Goal: Task Accomplishment & Management: Complete application form

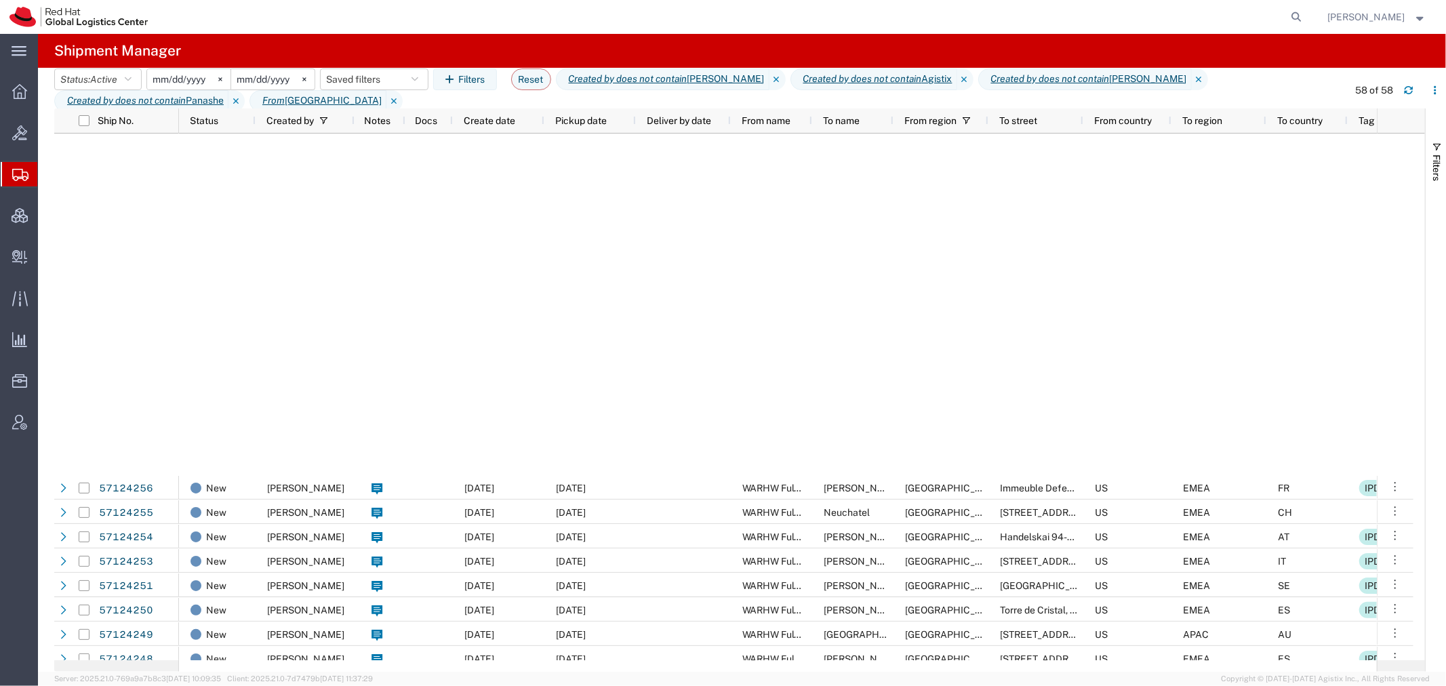
scroll to position [605, 0]
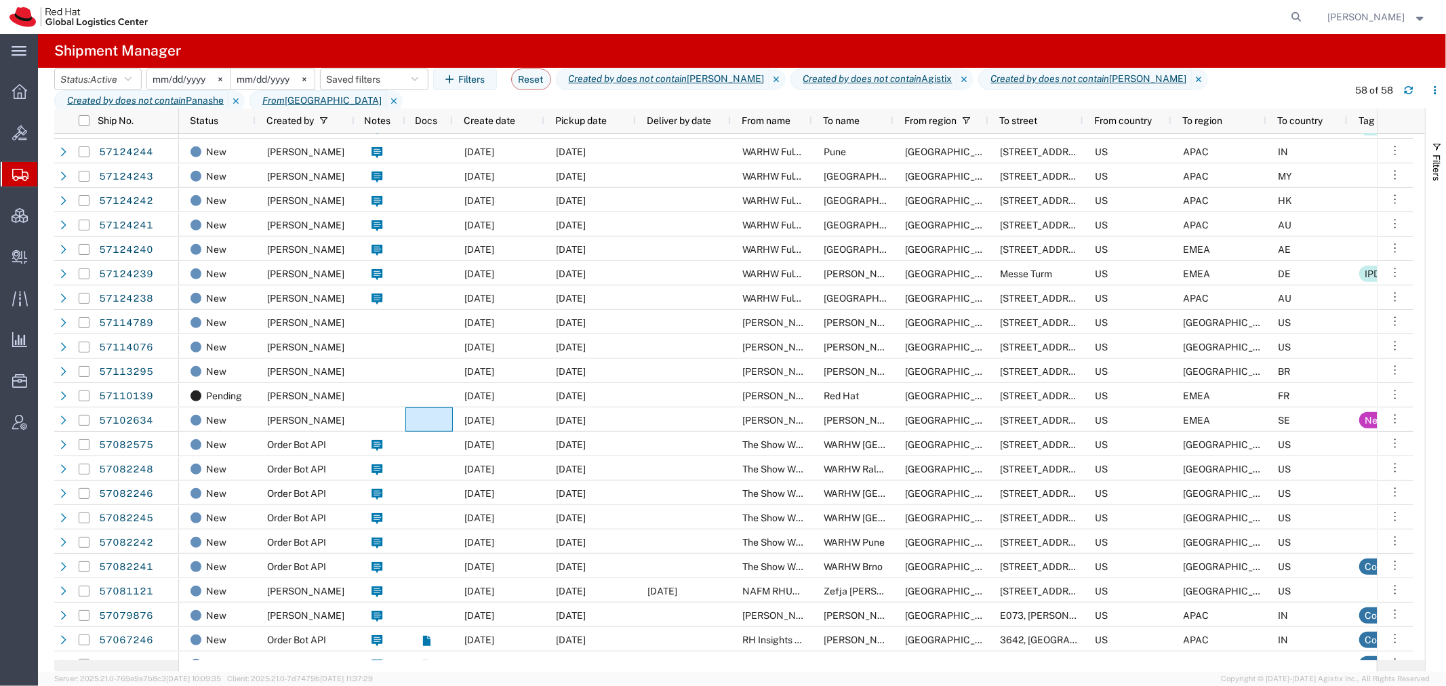
click at [0, 0] on span "Create Shipment" at bounding box center [0, 0] width 0 height 0
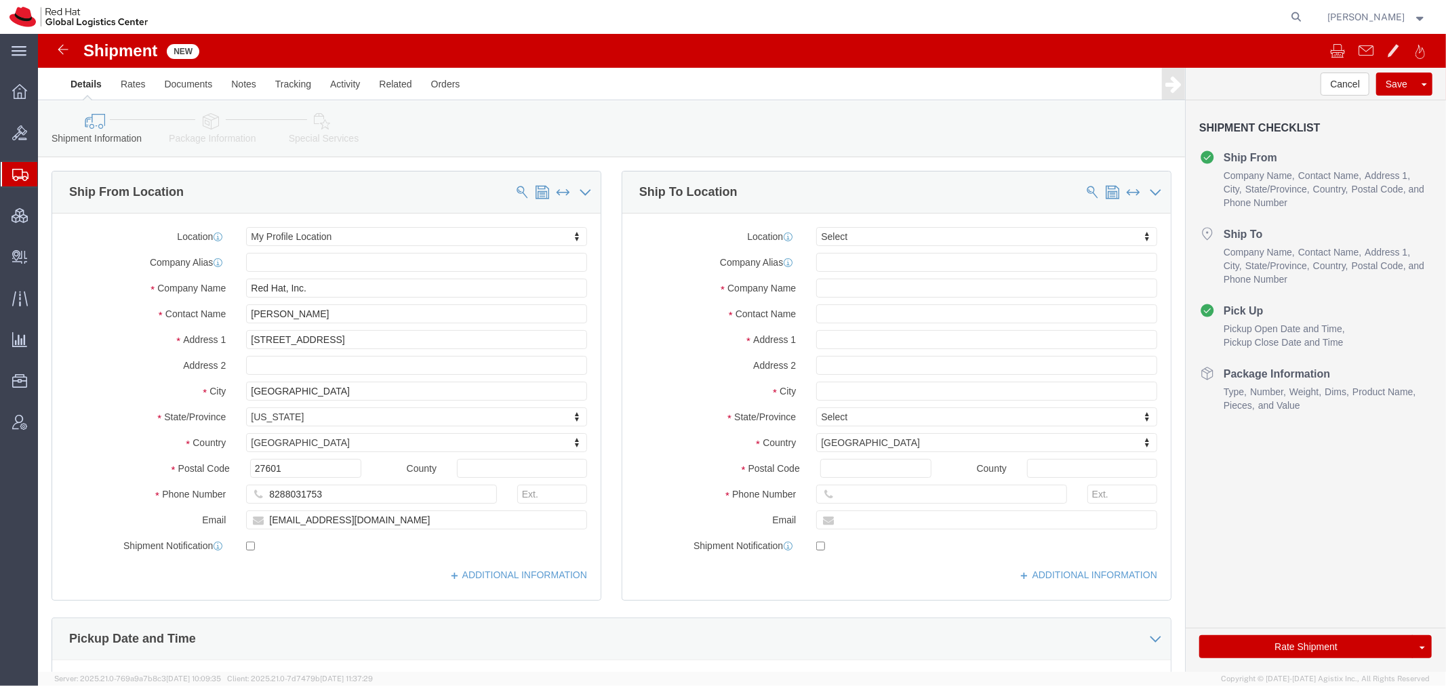
select select
drag, startPoint x: 518, startPoint y: 158, endPoint x: 433, endPoint y: 219, distance: 105.0
click span
select select
select select "MYPROFILE"
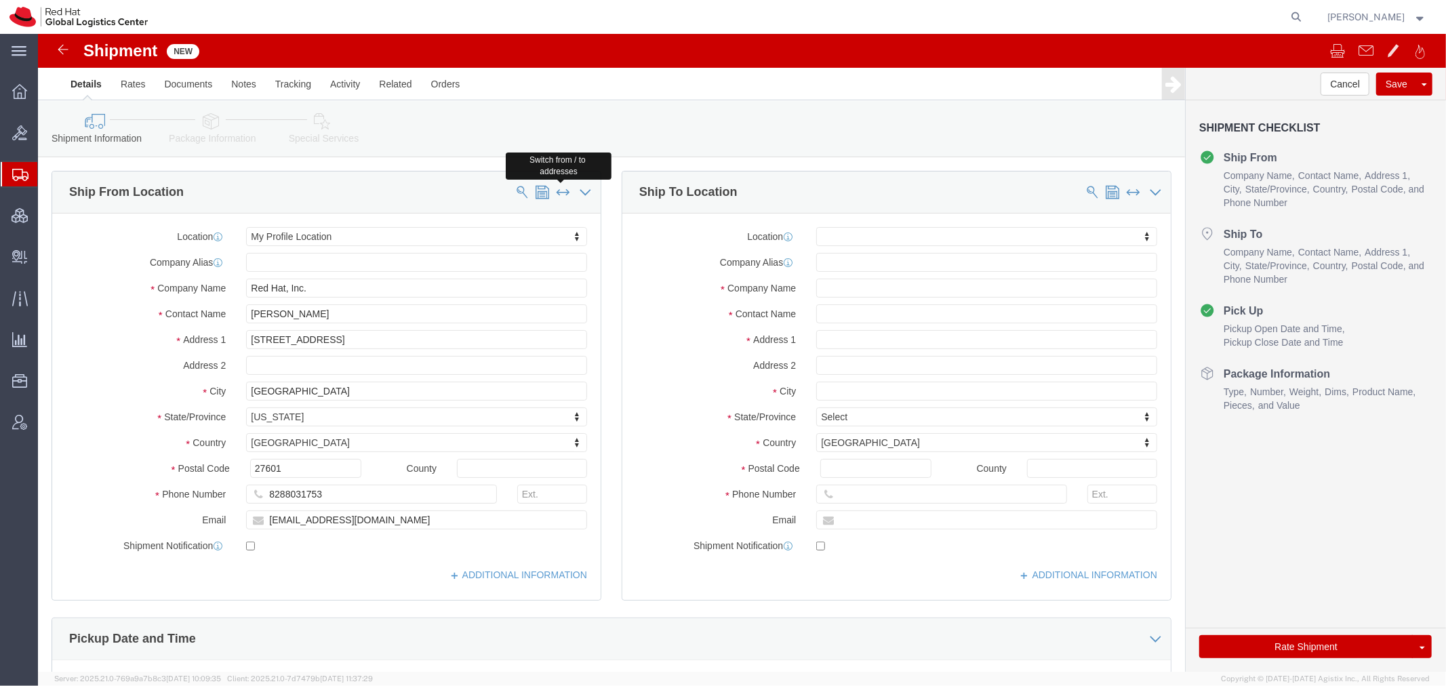
type input "Red Hat, Inc."
type input "[STREET_ADDRESS]"
type input "[GEOGRAPHIC_DATA]"
select select "NC"
type input "27601"
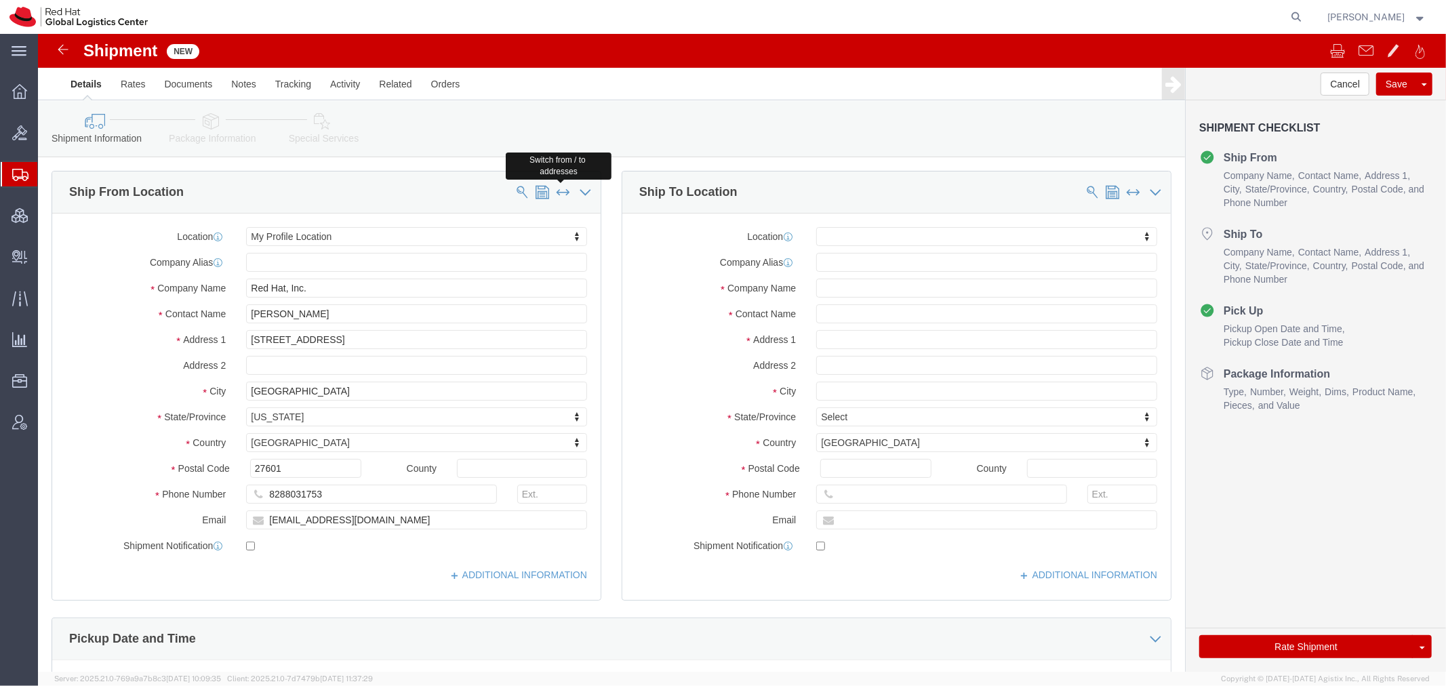
type input "8288031753"
type input "[EMAIL_ADDRESS][DOMAIN_NAME]"
type input "[PERSON_NAME]"
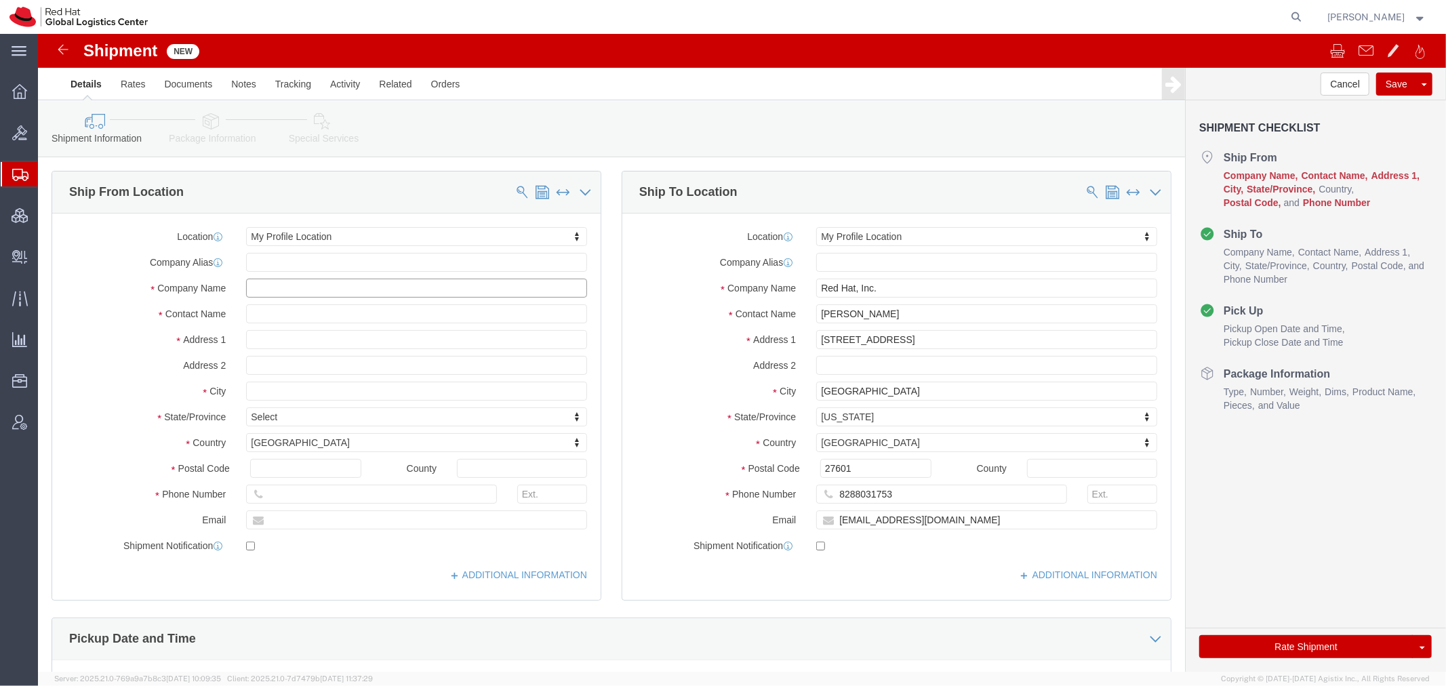
click input "text"
type input "Primeline"
type input "[PERSON_NAME]"
type input "[STREET_ADDRESS]"
select select
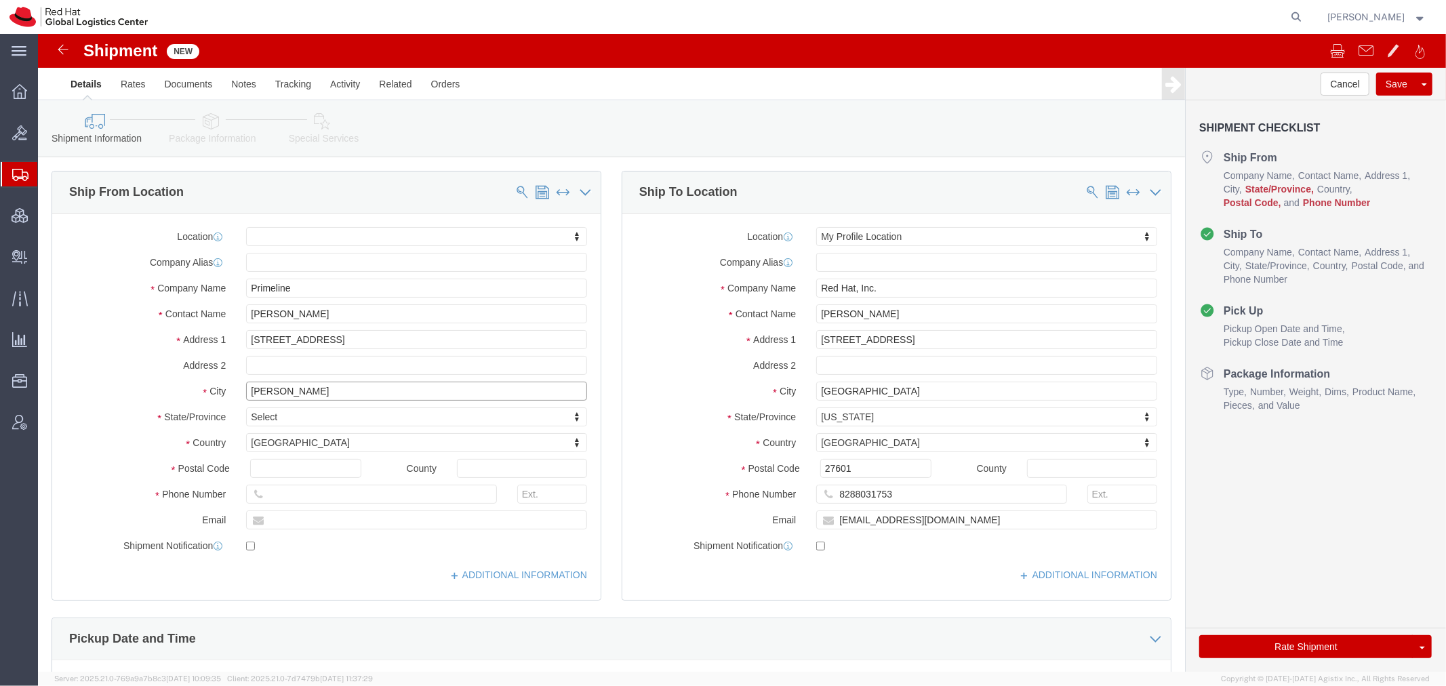
type input "[PERSON_NAME]"
select select
type input "s"
type input "south ca"
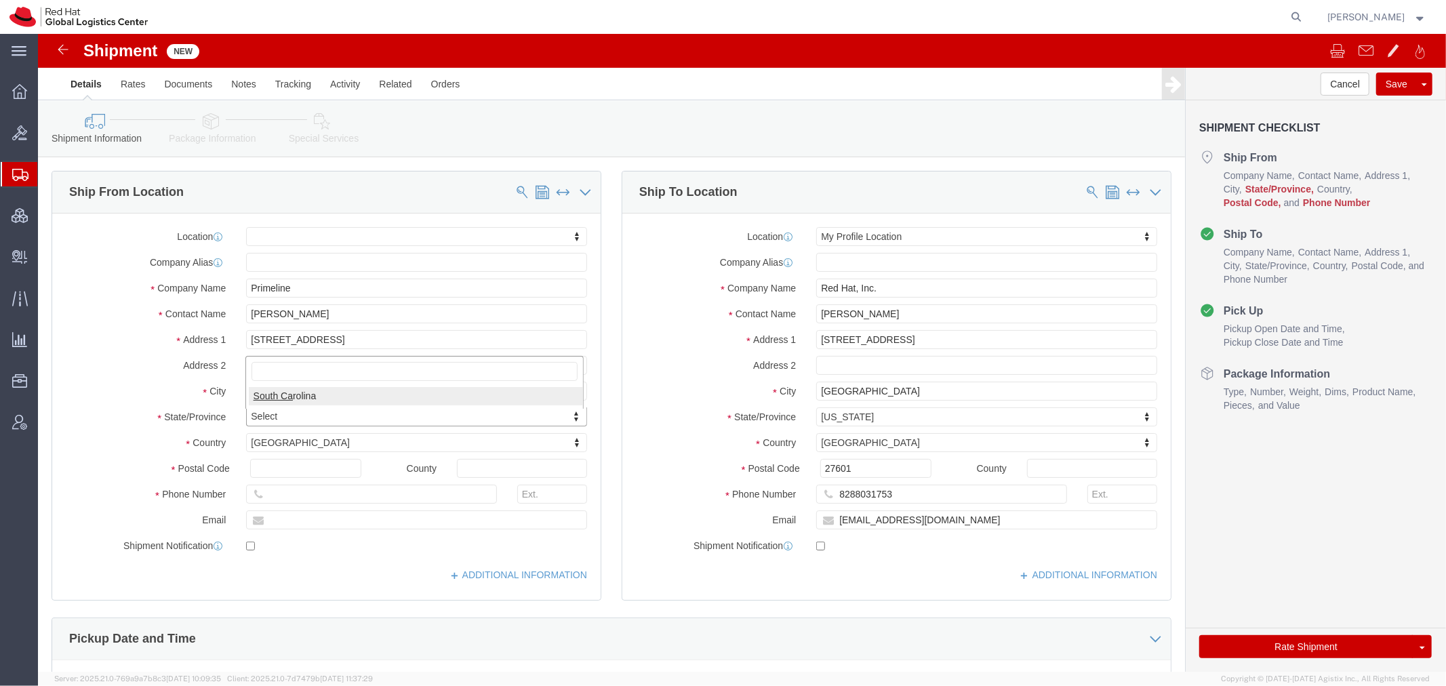
select select
select select "SC"
click input "text"
type input "29341"
select select
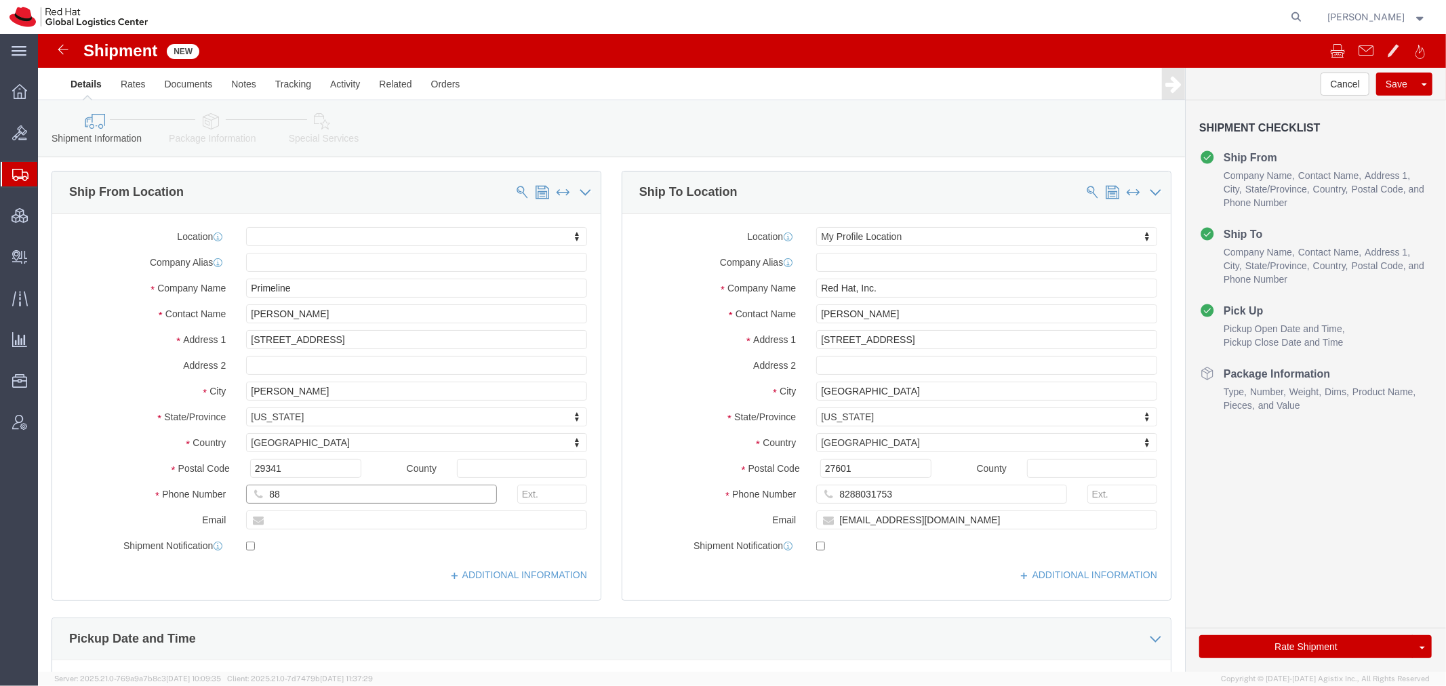
type input "8"
click input "text"
paste input "[PHONE_NUMBER]"
type input "[PHONE_NUMBER]"
click icon
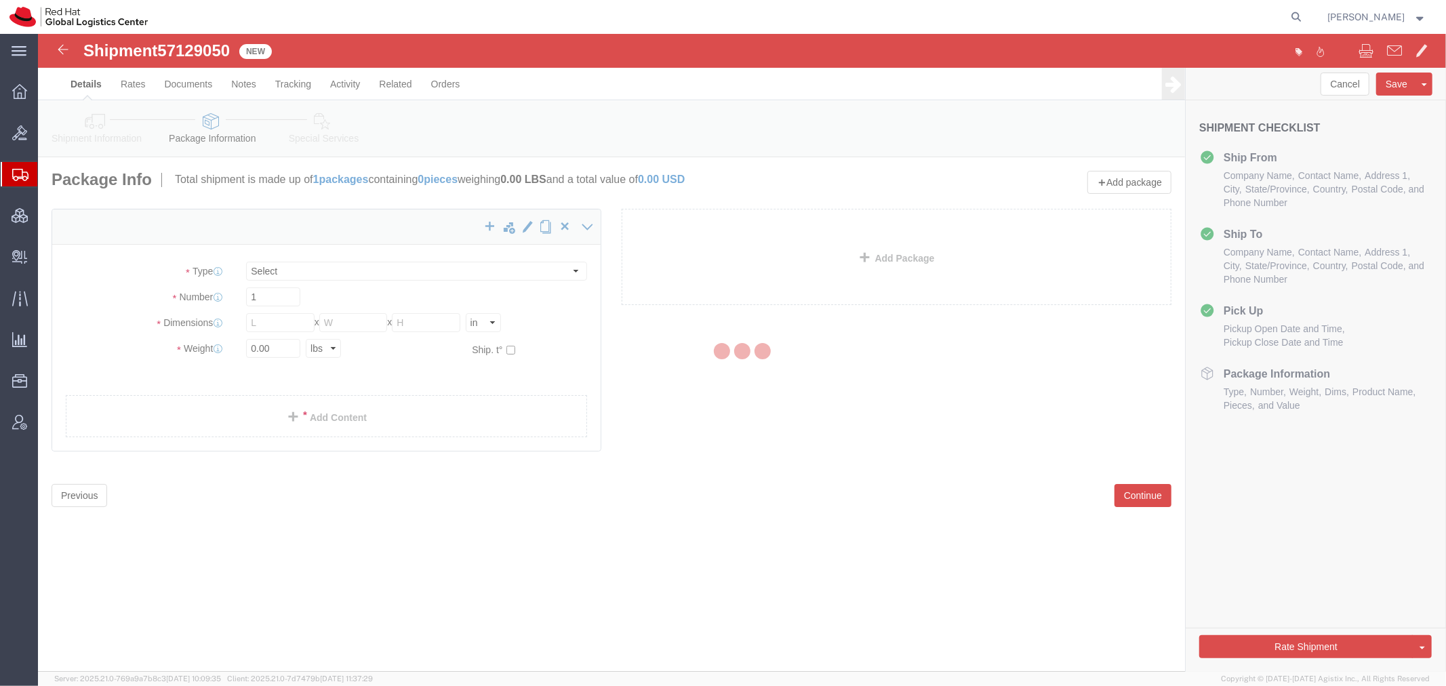
click at [307, 271] on div at bounding box center [742, 353] width 1408 height 638
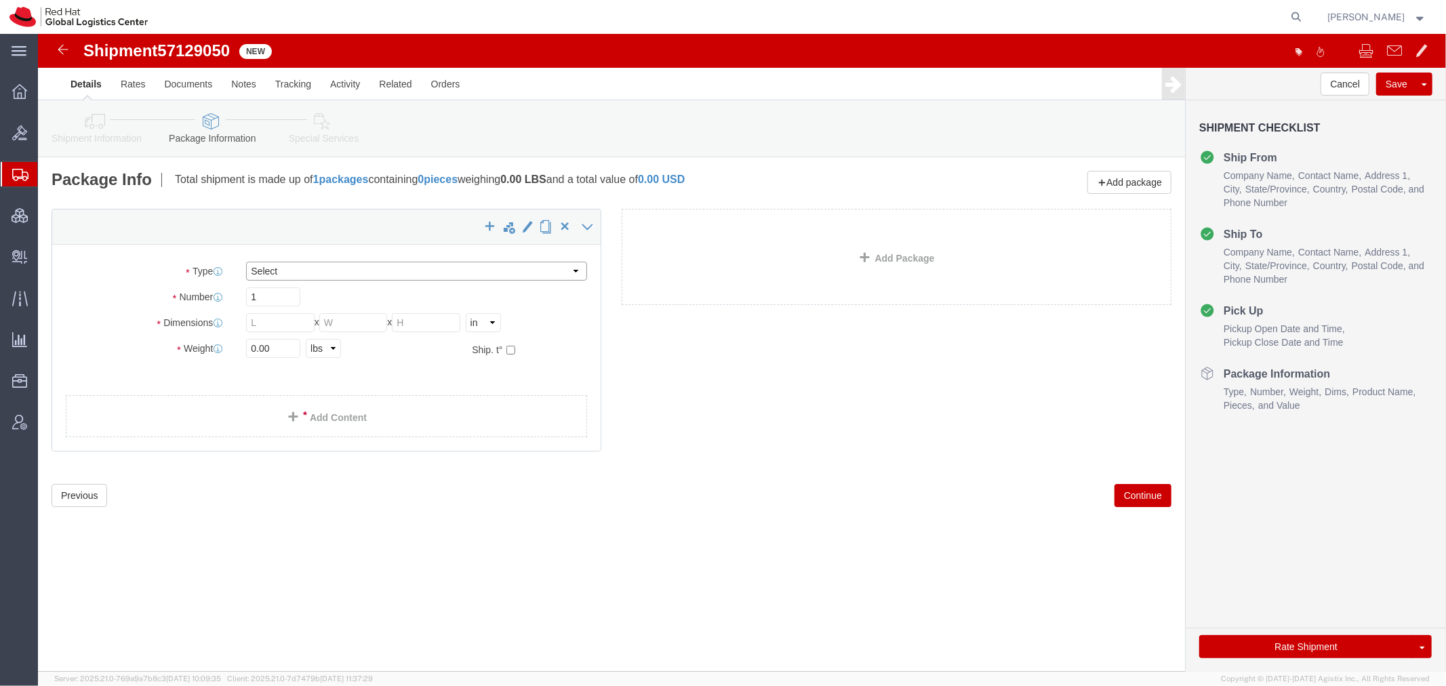
drag, startPoint x: 308, startPoint y: 270, endPoint x: 270, endPoint y: 236, distance: 50.9
click select "Select Case(s) Crate(s) Envelope Large Box Medium Box PAK Skid(s) Small Box Sma…"
select select "SKID"
click select "Select Case(s) Crate(s) Envelope Large Box Medium Box PAK Skid(s) Small Box Sma…"
click input "text"
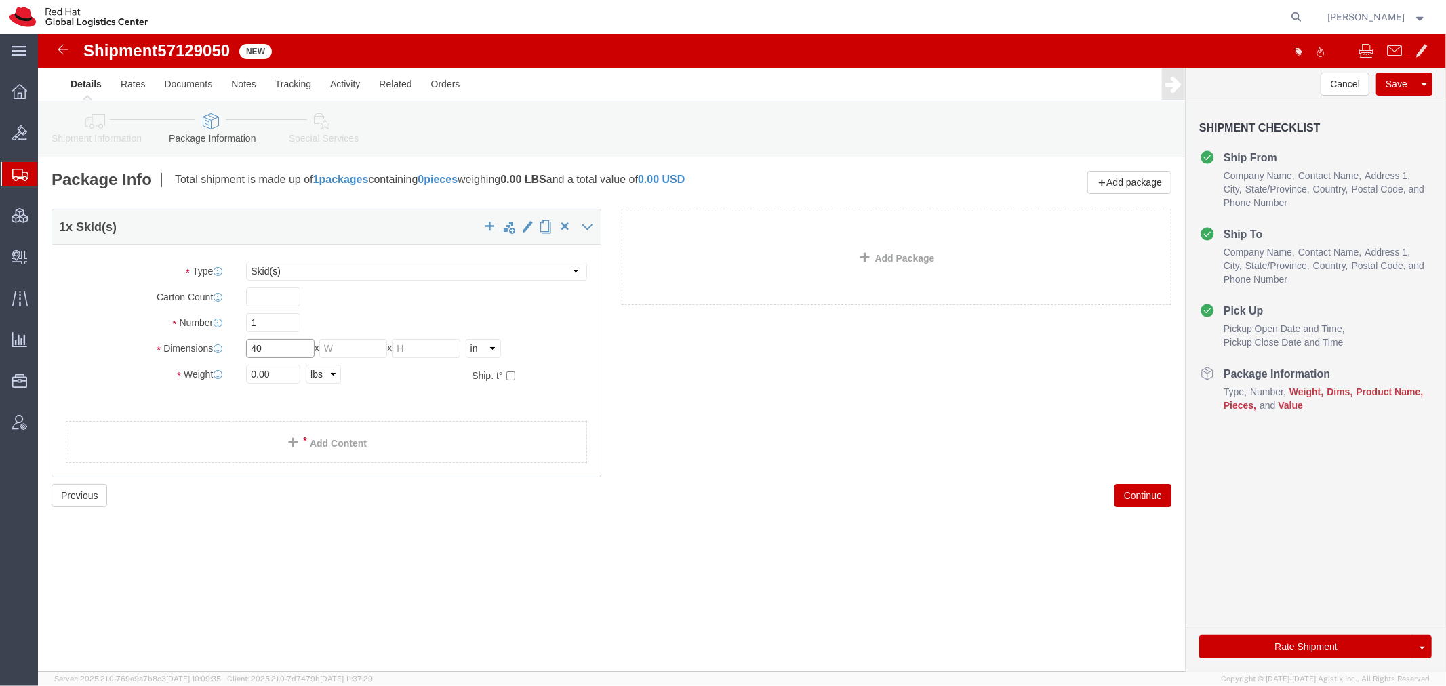
type input "40"
type input "48"
type input "25"
type input "245"
click link "Add Content"
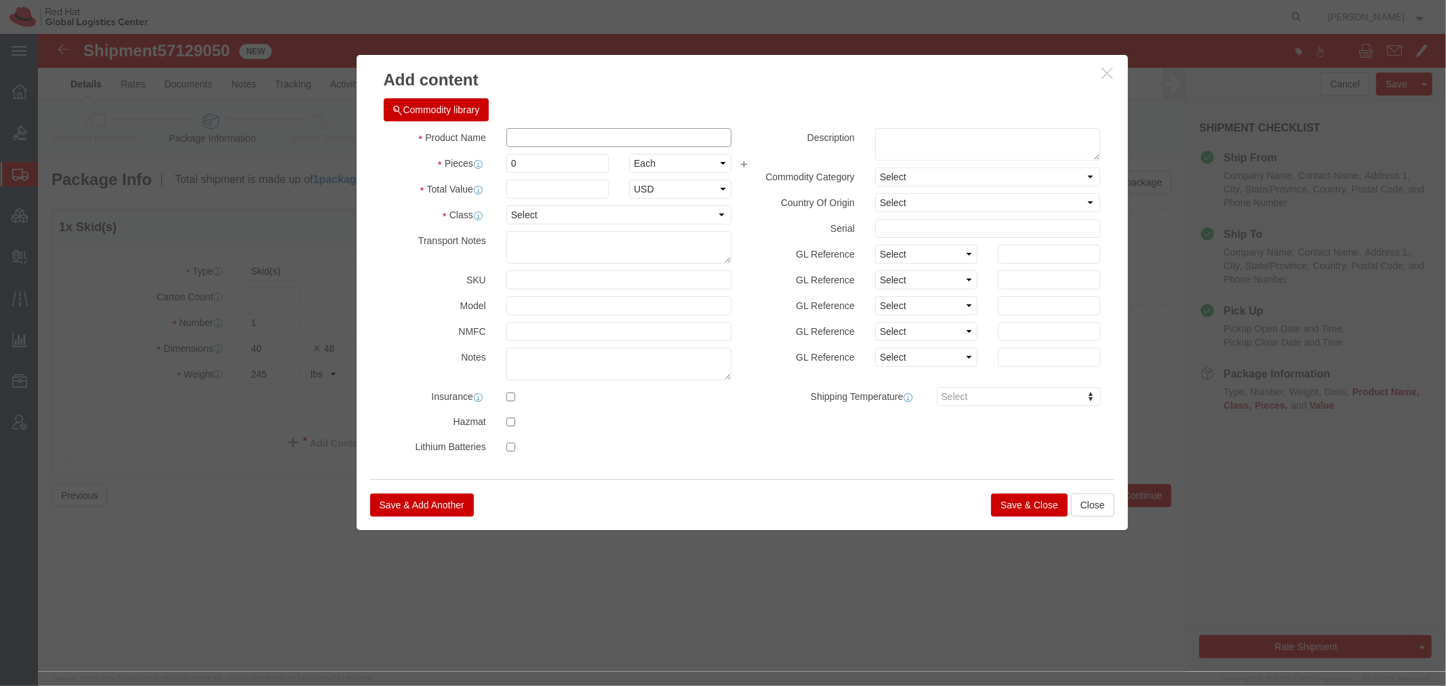
drag, startPoint x: 518, startPoint y: 96, endPoint x: 509, endPoint y: 95, distance: 8.8
click input "text"
type input "Bottles"
click input "0"
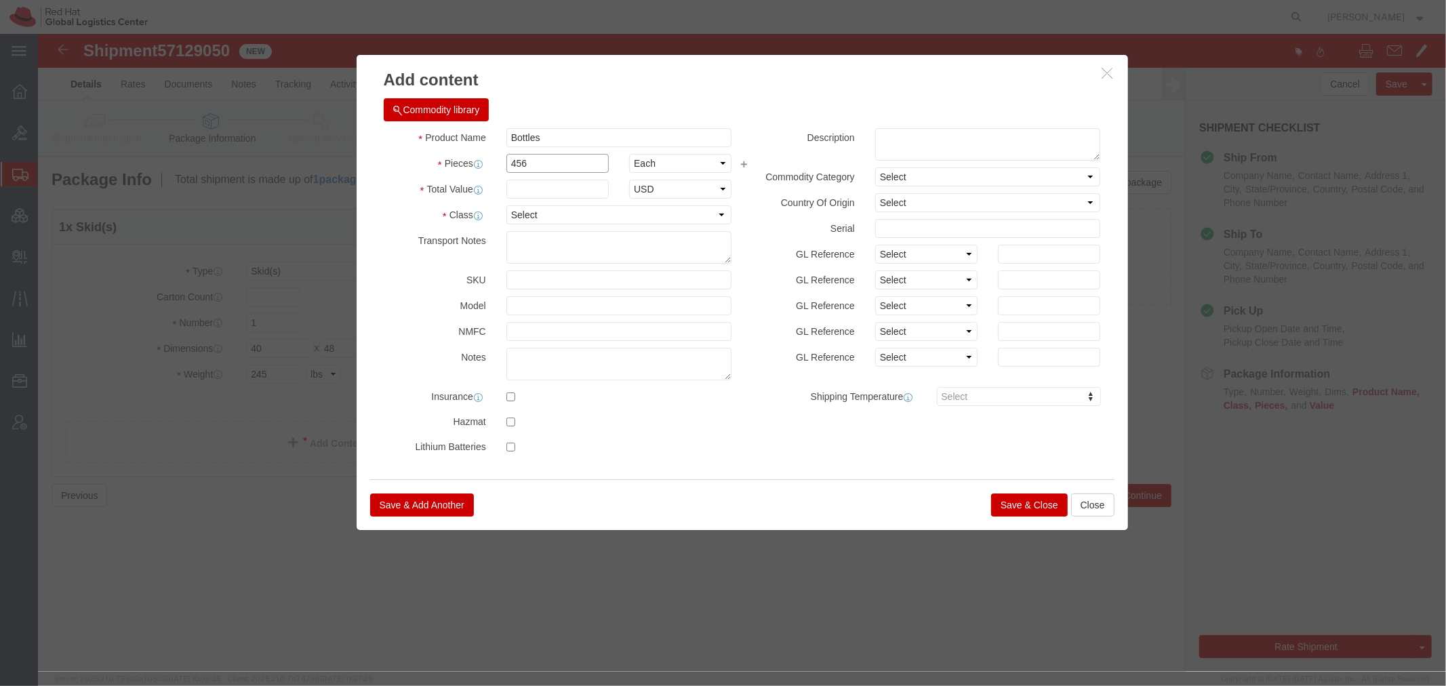
type input "456"
click input "text"
type input "6550.94"
select select "USD"
click select "Select 50 55 60 65 70 85 92.5 100 125 175 250 300 400"
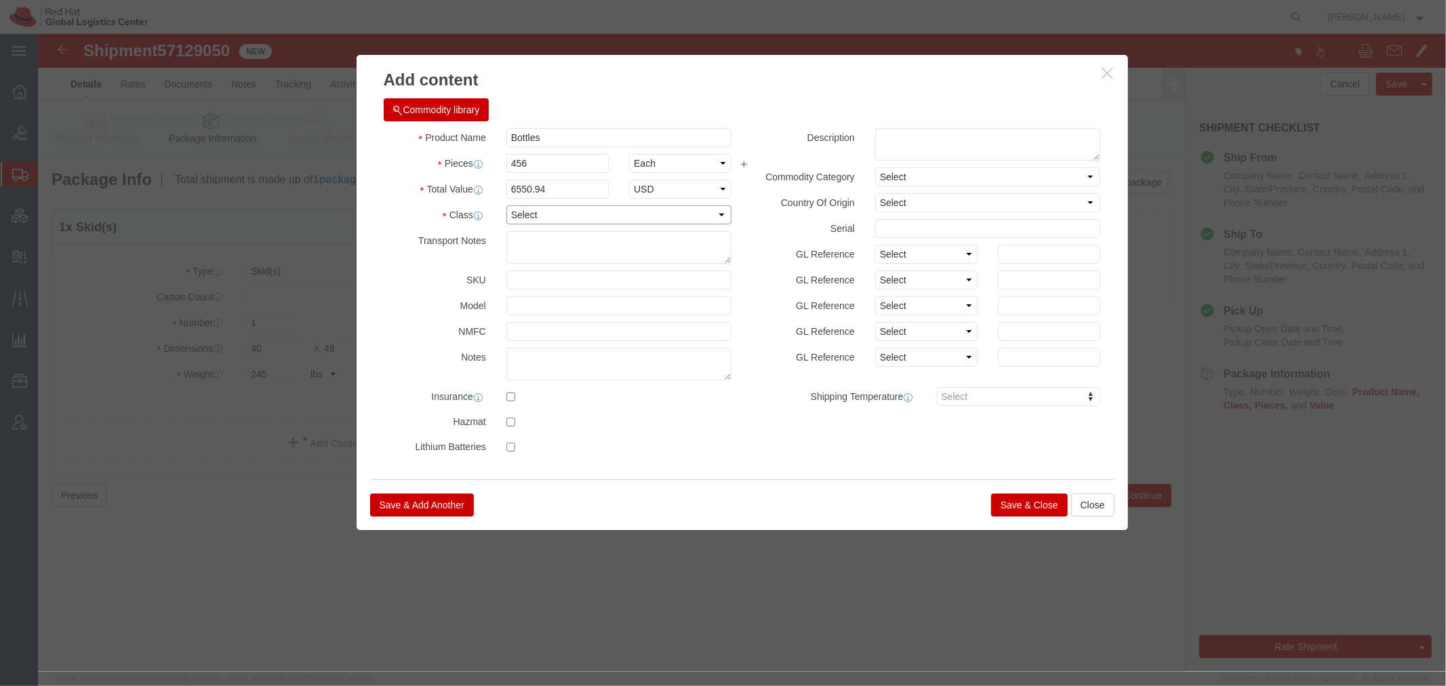
select select "92.5"
click select "Select 50 55 60 65 70 85 92.5 100 125 175 250 300 400"
click button "Save & Close"
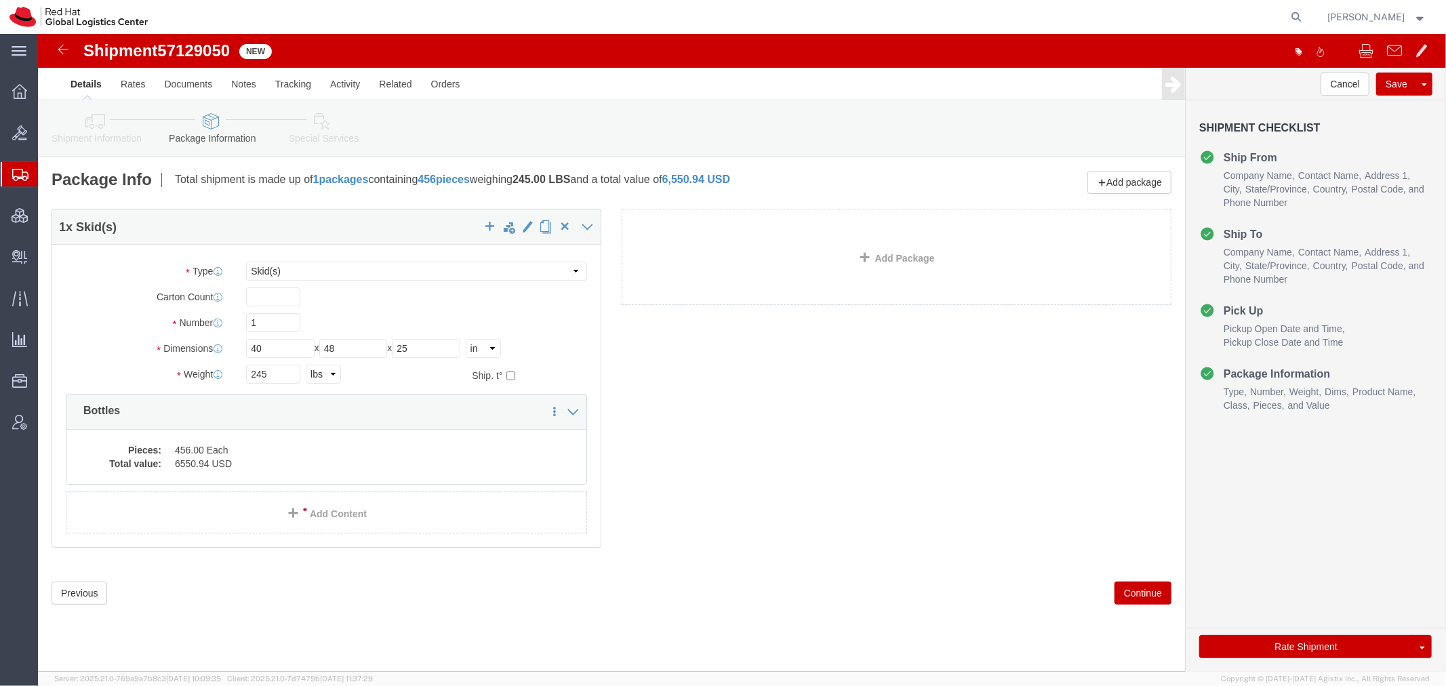
click link "Special Services"
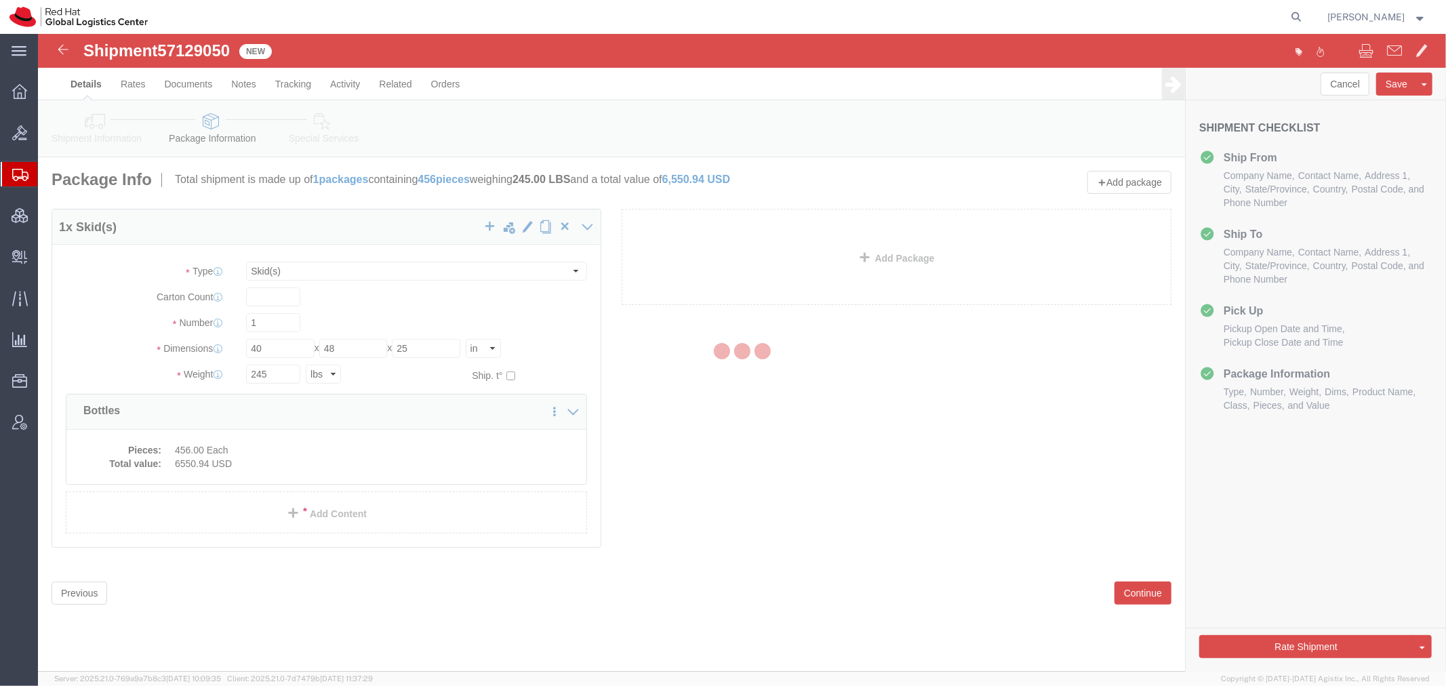
select select
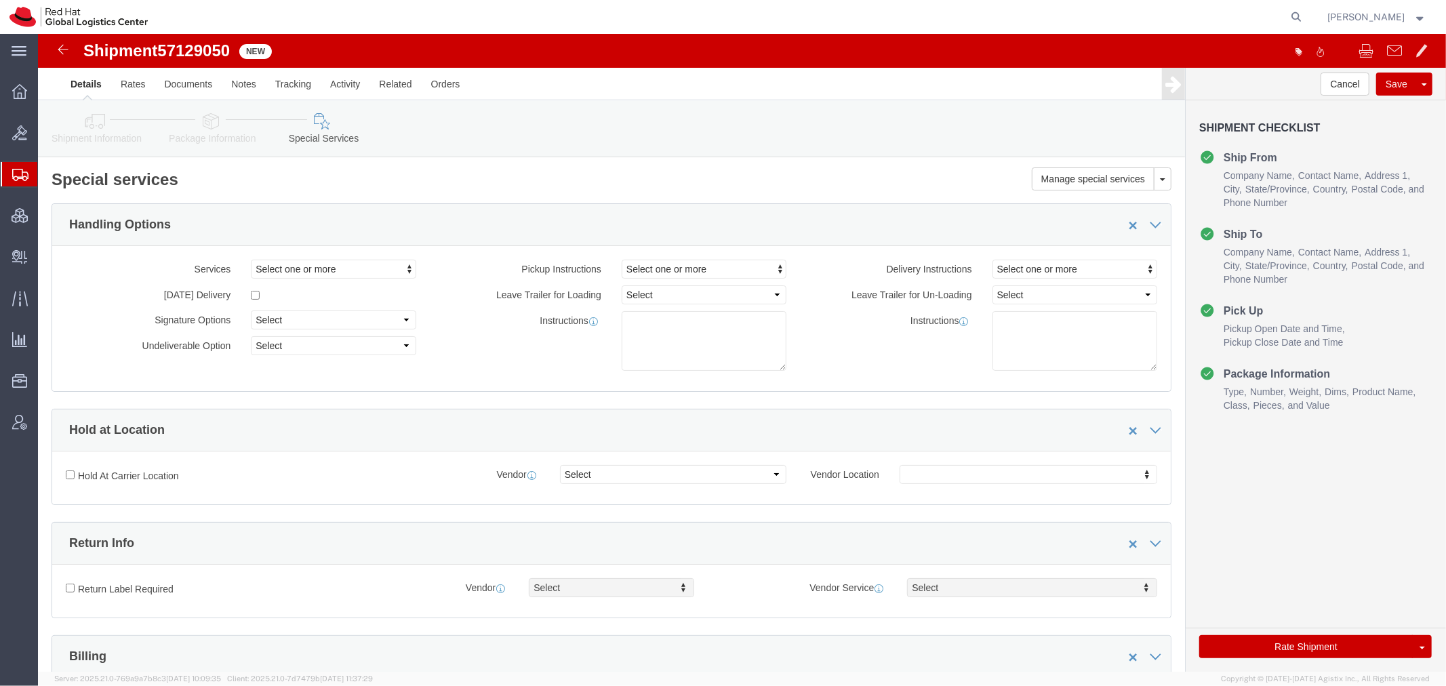
select select "COSTCENTER"
